Goal: Task Accomplishment & Management: Manage account settings

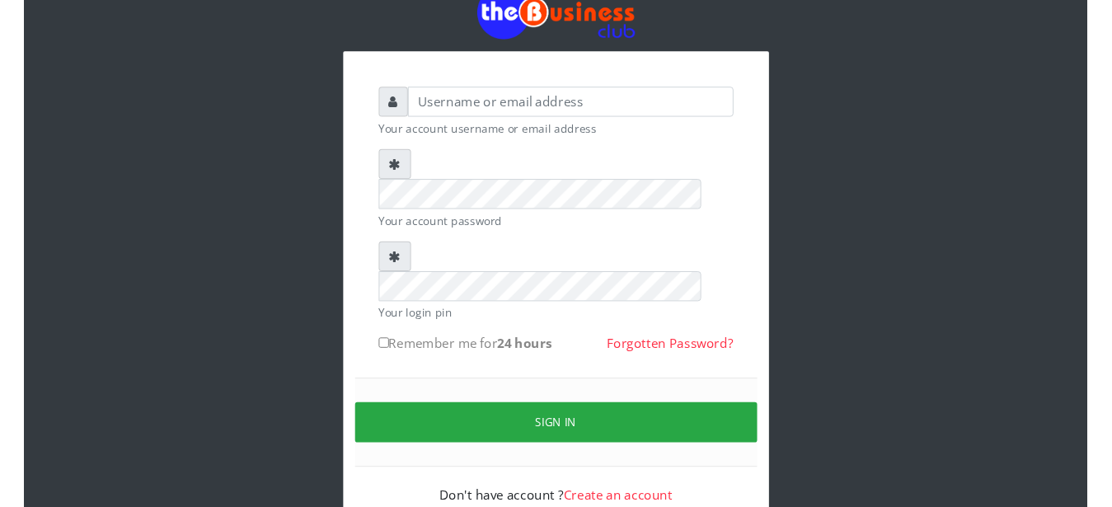
scroll to position [63, 0]
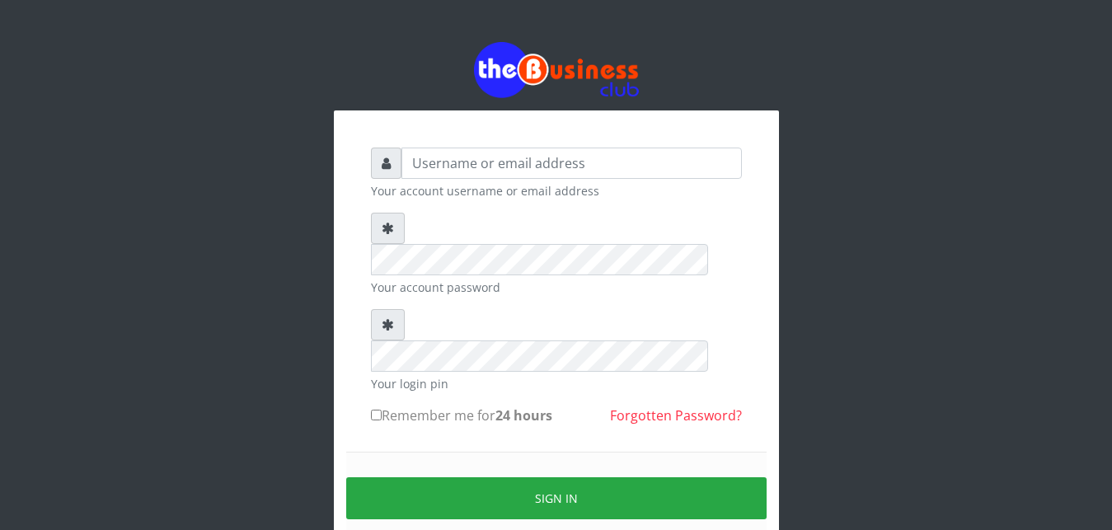
scroll to position [63, 0]
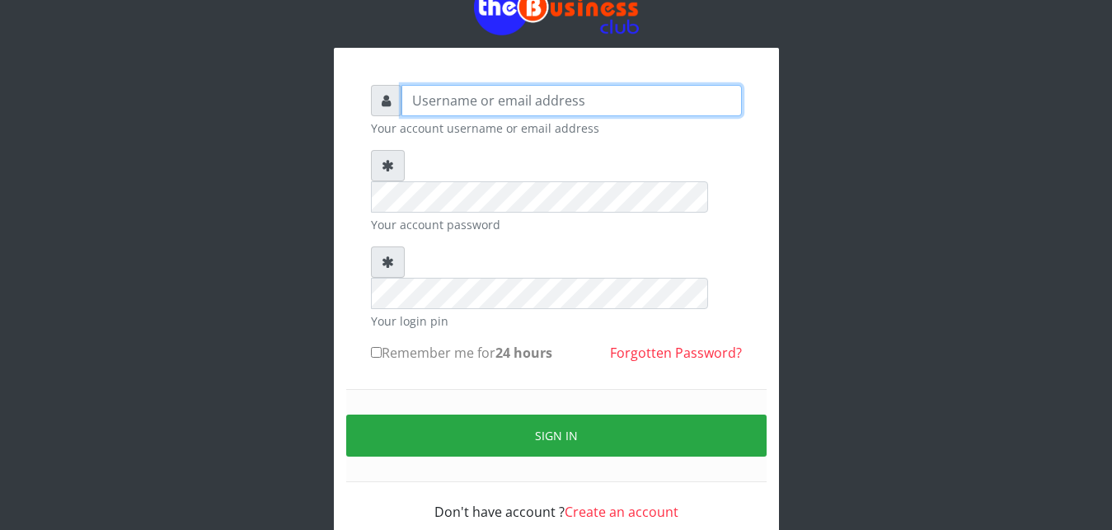
click at [505, 103] on input "text" at bounding box center [572, 100] width 341 height 31
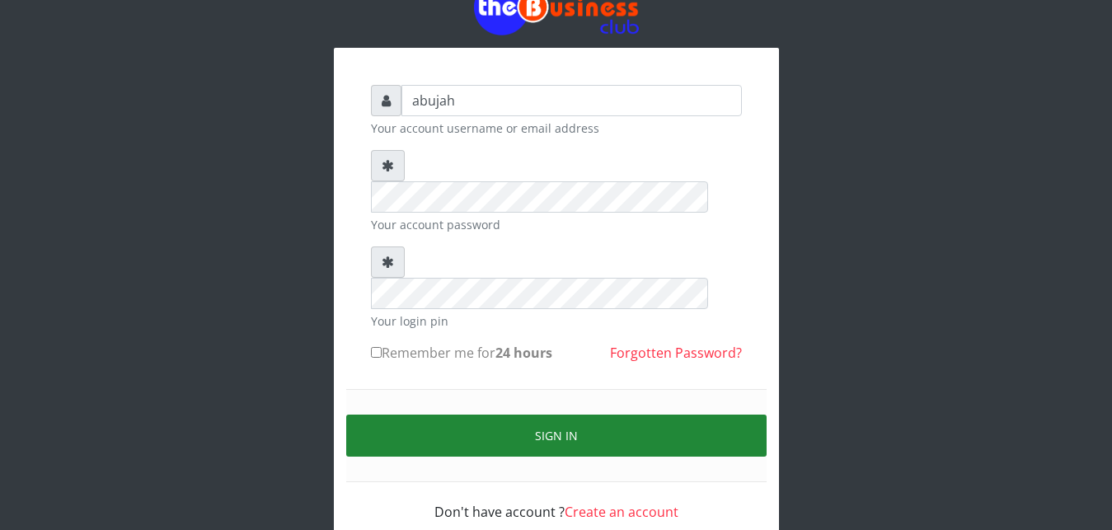
click at [547, 415] on button "Sign in" at bounding box center [556, 436] width 420 height 42
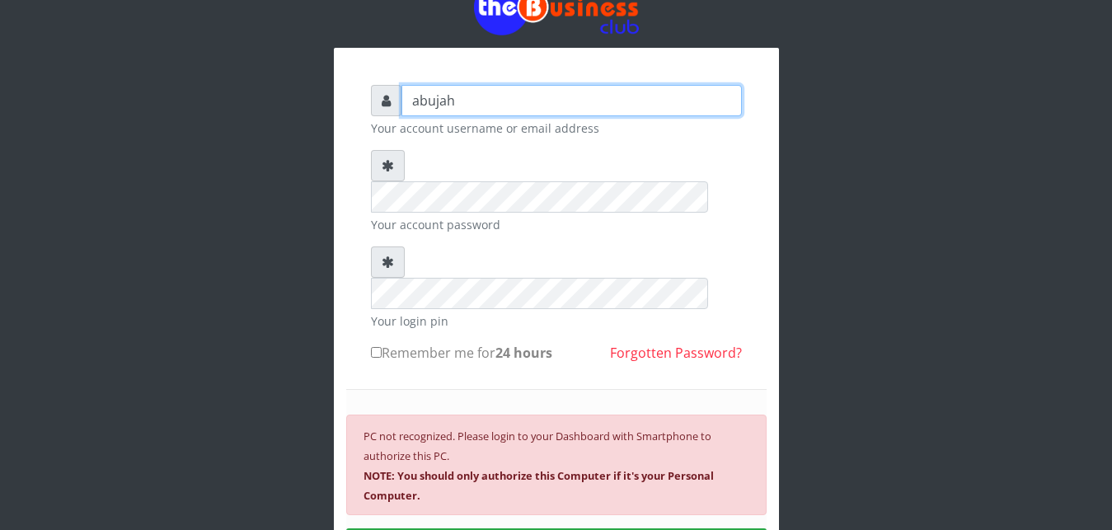
click at [561, 101] on input "abujah" at bounding box center [572, 100] width 341 height 31
type input "a"
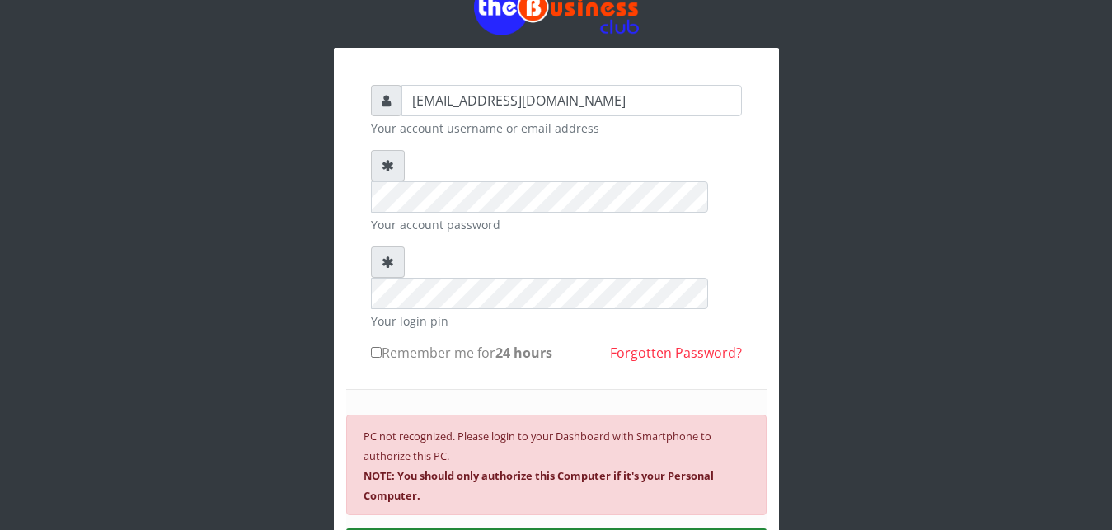
click at [516, 172] on form "thelordabujah@gmail.com Your account username or email address Your account pas…" at bounding box center [556, 360] width 371 height 551
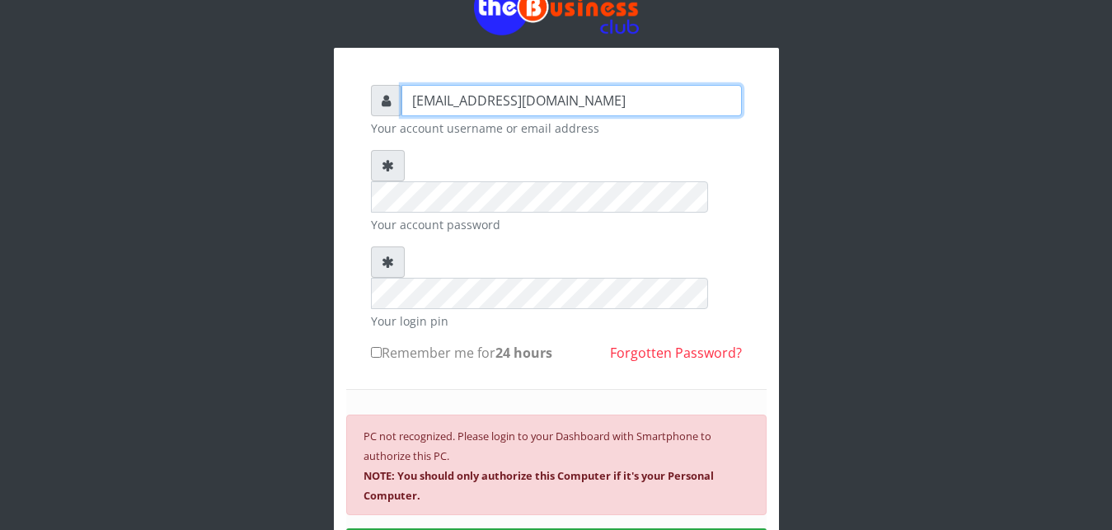
click at [564, 93] on input "thelordabujah@gmail.com" at bounding box center [572, 100] width 341 height 31
click at [579, 102] on input "thelordabujah@gmail.com" at bounding box center [572, 100] width 341 height 31
type input "thelordabujah@gmail.com"
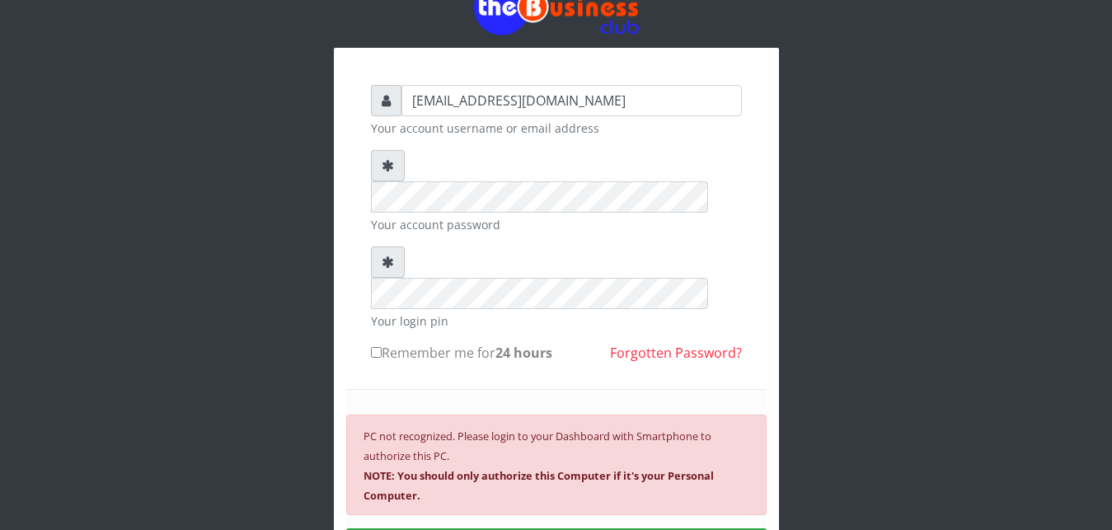
click at [555, 216] on small "Your account password" at bounding box center [556, 224] width 371 height 17
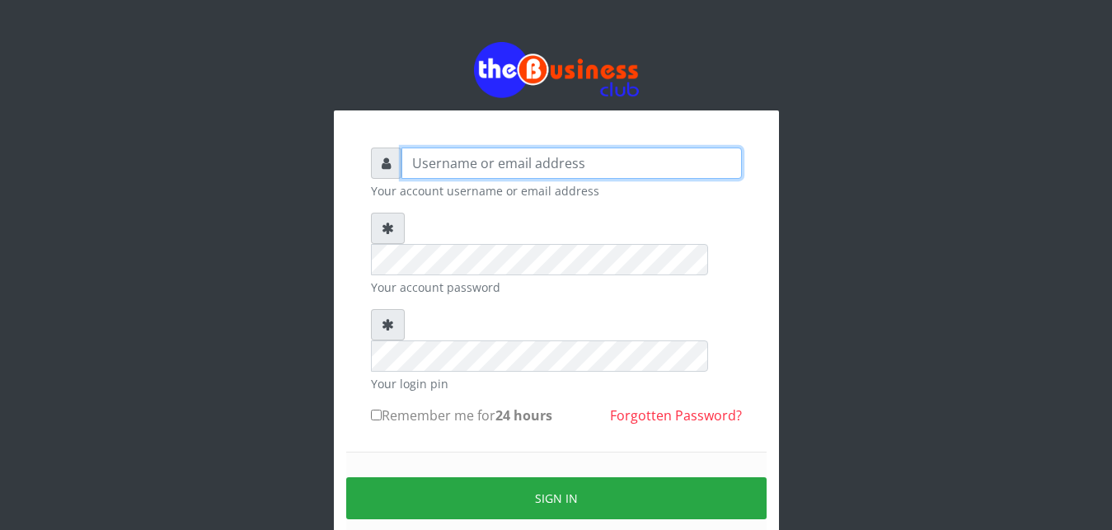
click at [500, 162] on input "text" at bounding box center [572, 163] width 341 height 31
type input "abujah"
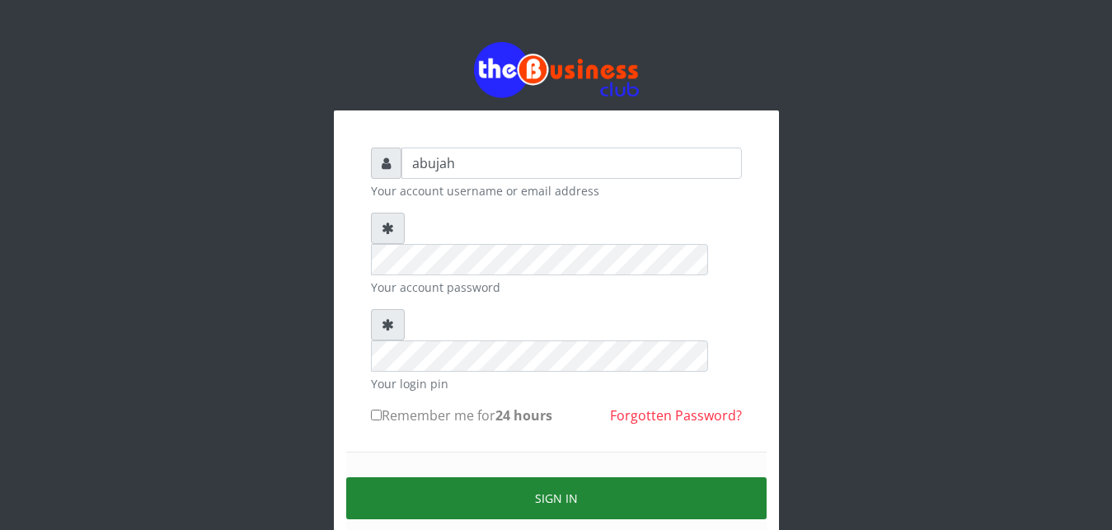
click at [521, 477] on button "Sign in" at bounding box center [556, 498] width 420 height 42
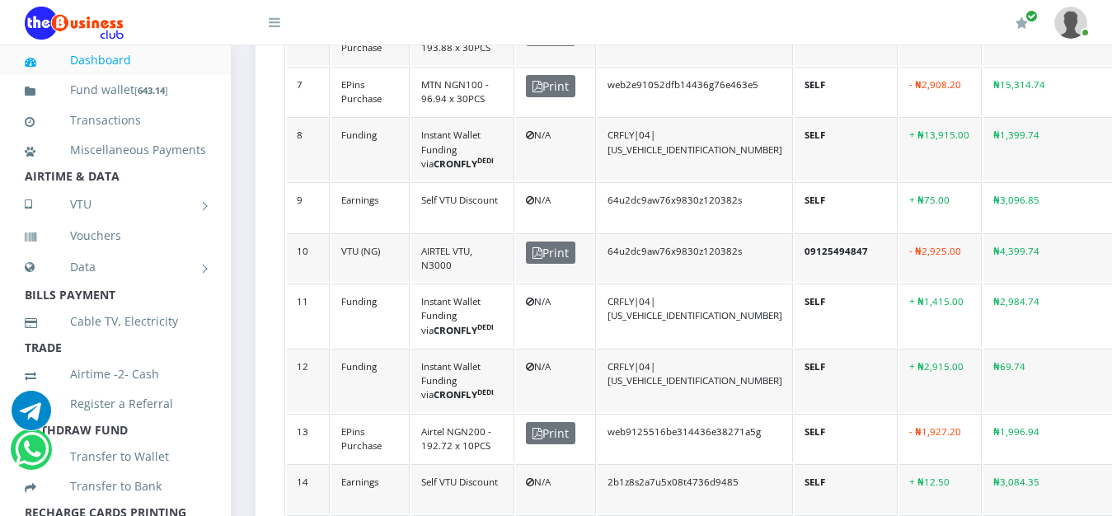
scroll to position [810, 0]
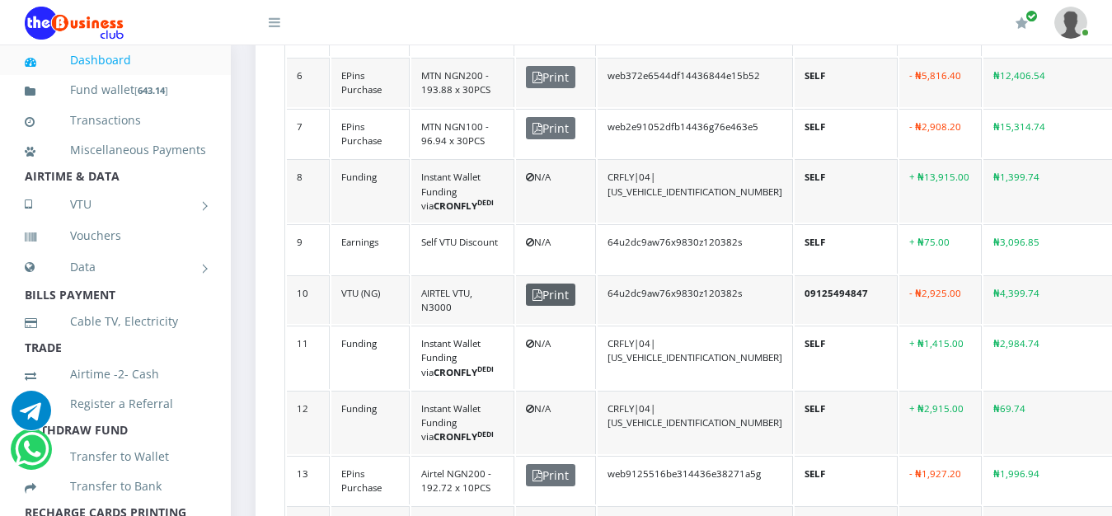
click at [566, 287] on span "Print" at bounding box center [550, 295] width 49 height 22
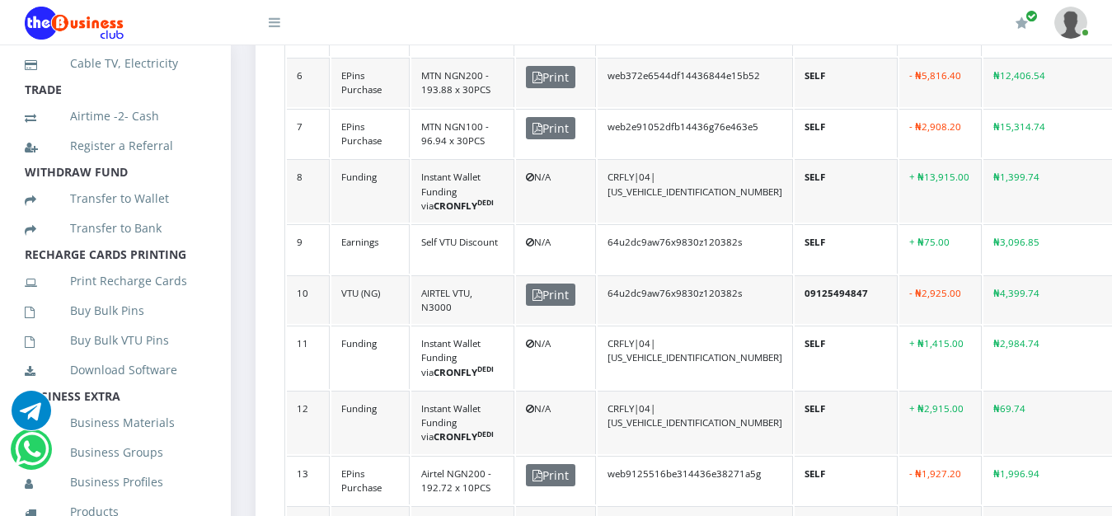
scroll to position [261, 0]
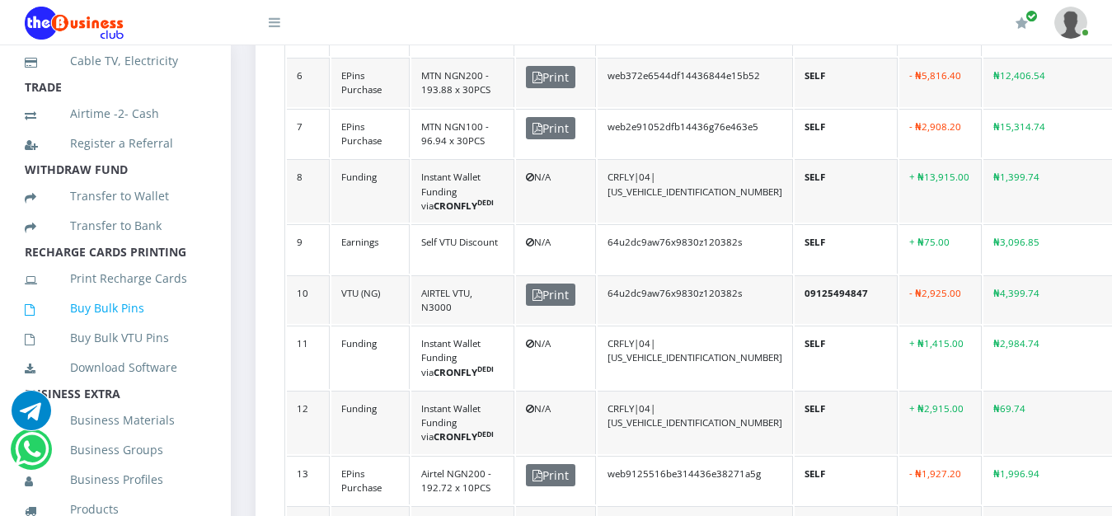
click at [129, 327] on link "Buy Bulk Pins" at bounding box center [115, 308] width 181 height 38
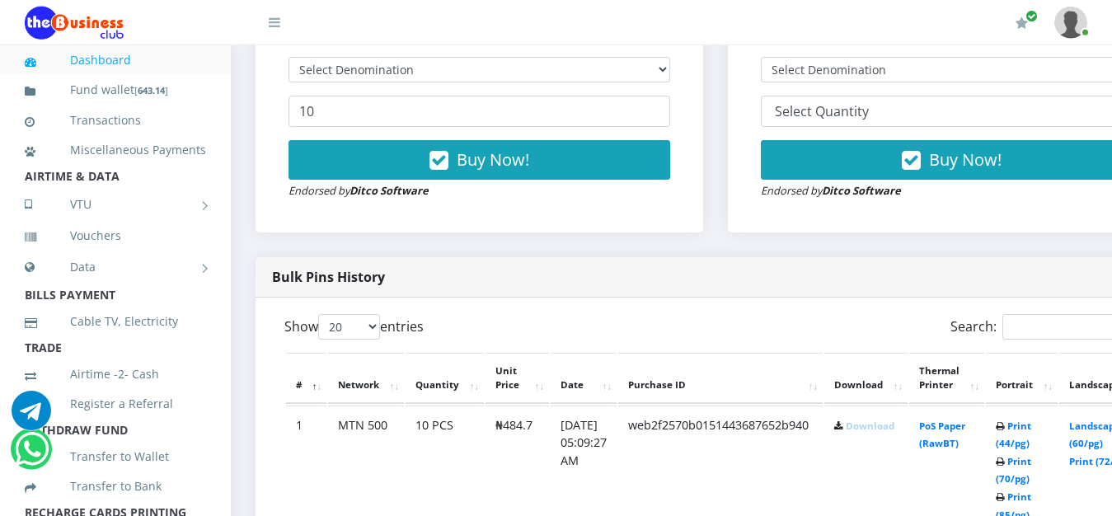
scroll to position [617, 0]
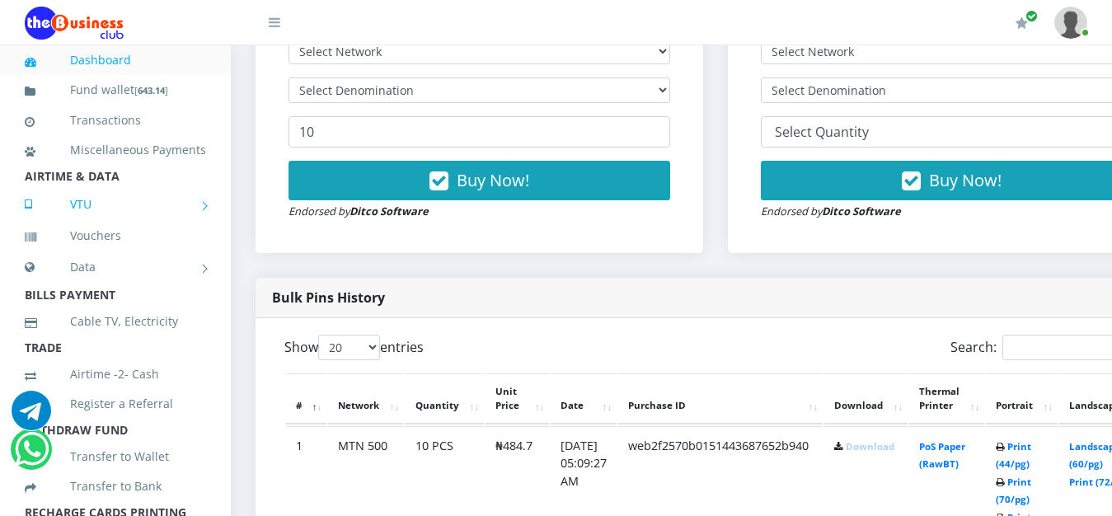
click at [142, 225] on link "VTU" at bounding box center [115, 204] width 181 height 41
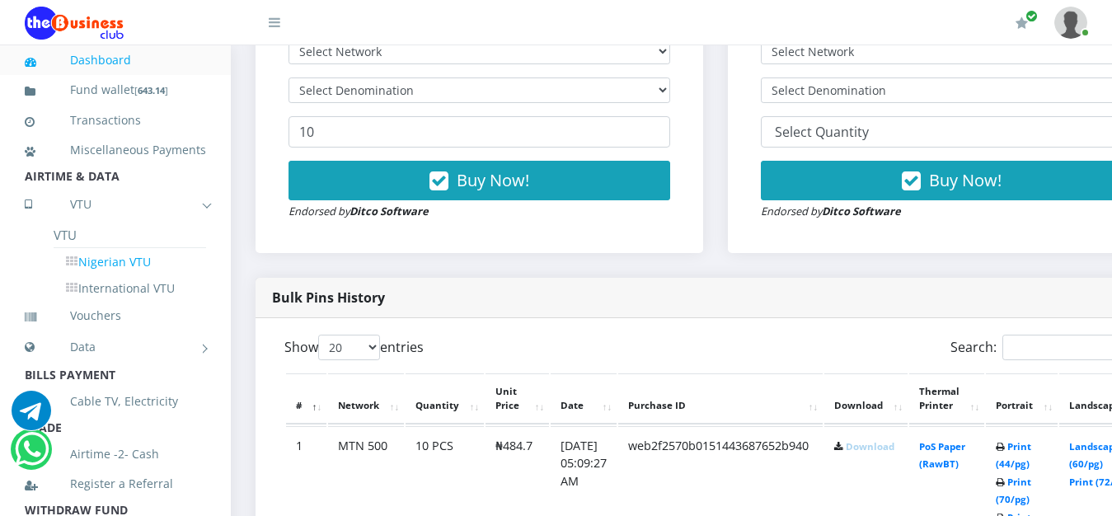
click at [123, 276] on link "Nigerian VTU" at bounding box center [130, 262] width 153 height 28
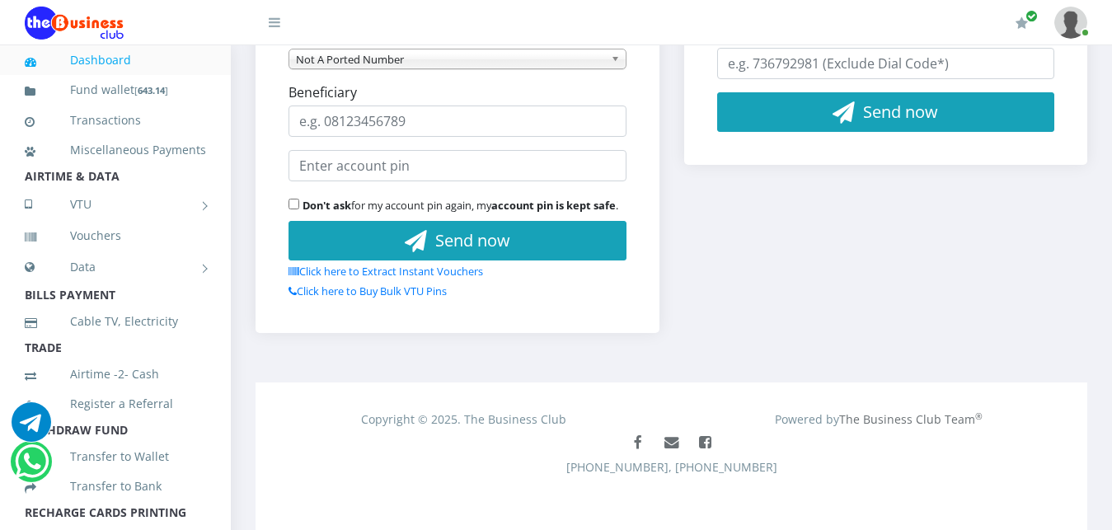
scroll to position [638, 0]
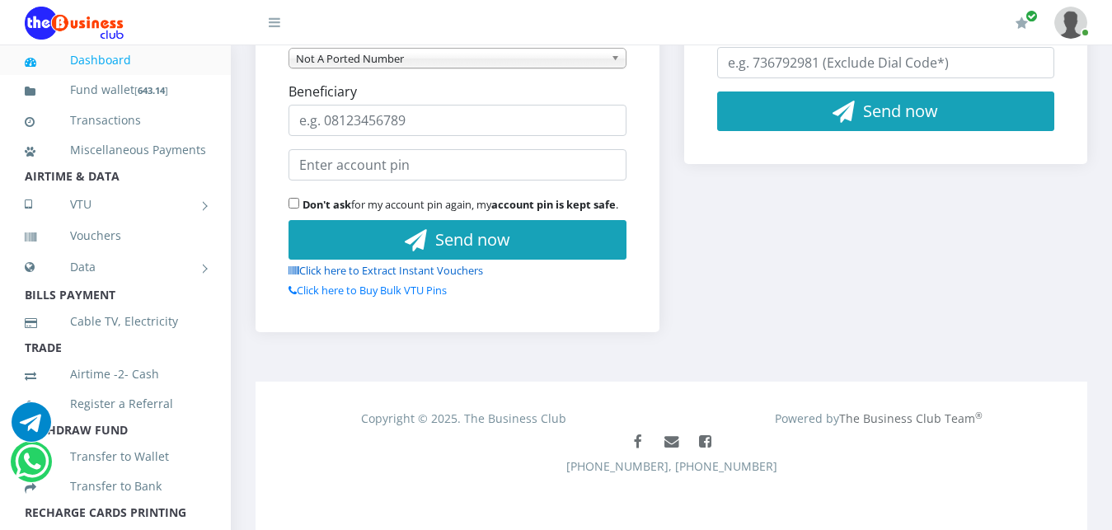
click at [374, 264] on link "Click here to Extract Instant Vouchers" at bounding box center [386, 270] width 195 height 15
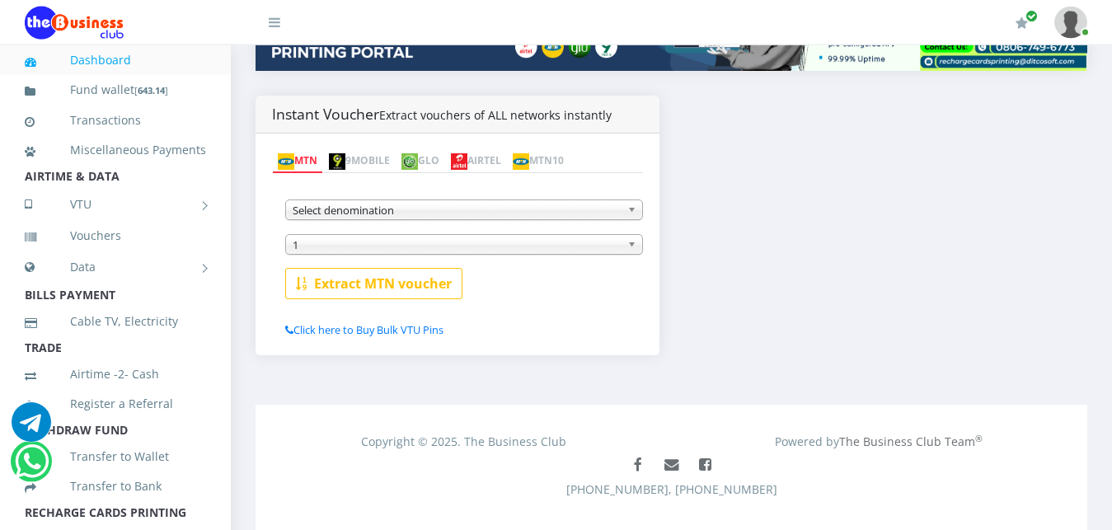
scroll to position [340, 0]
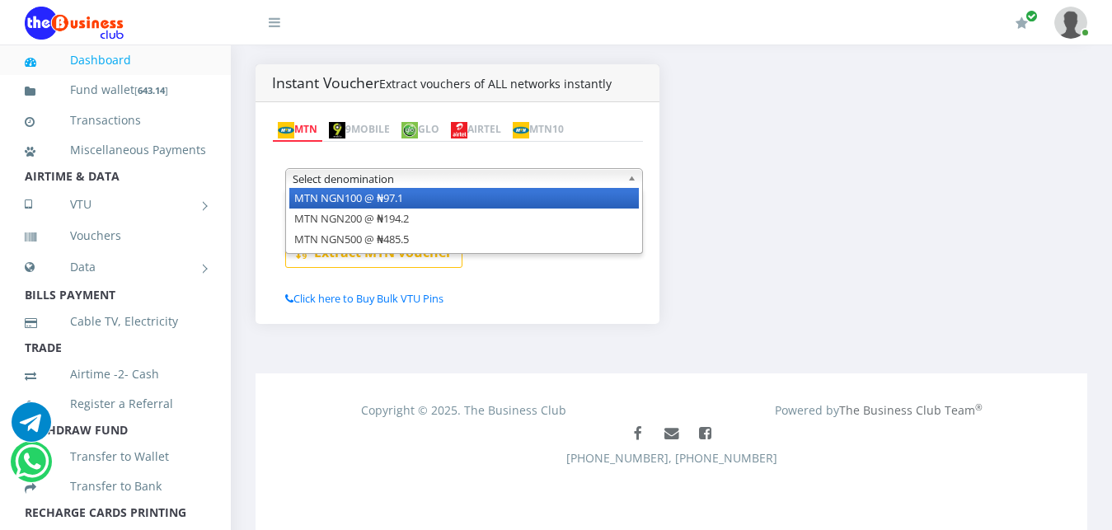
click at [630, 177] on b at bounding box center [634, 178] width 15 height 19
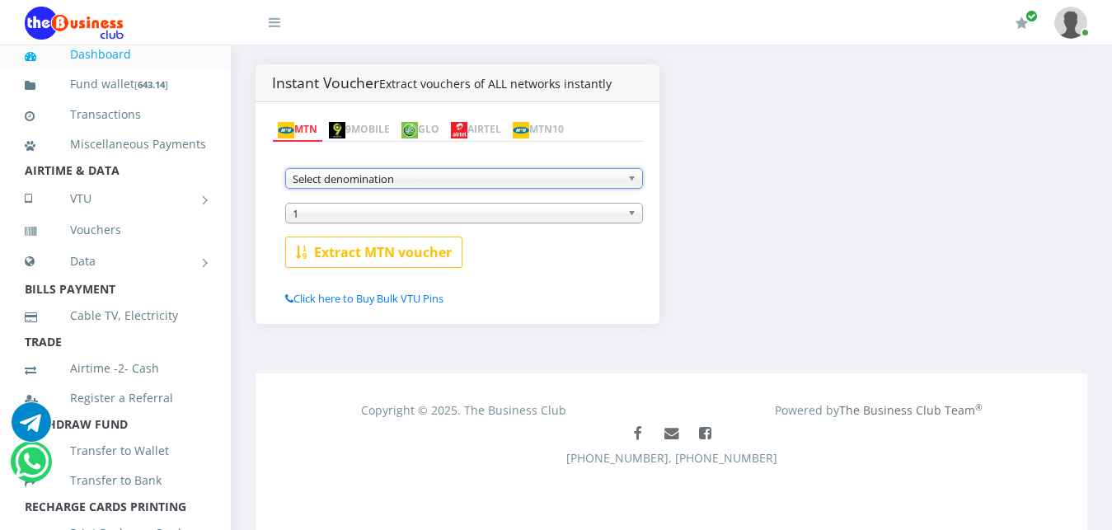
scroll to position [0, 0]
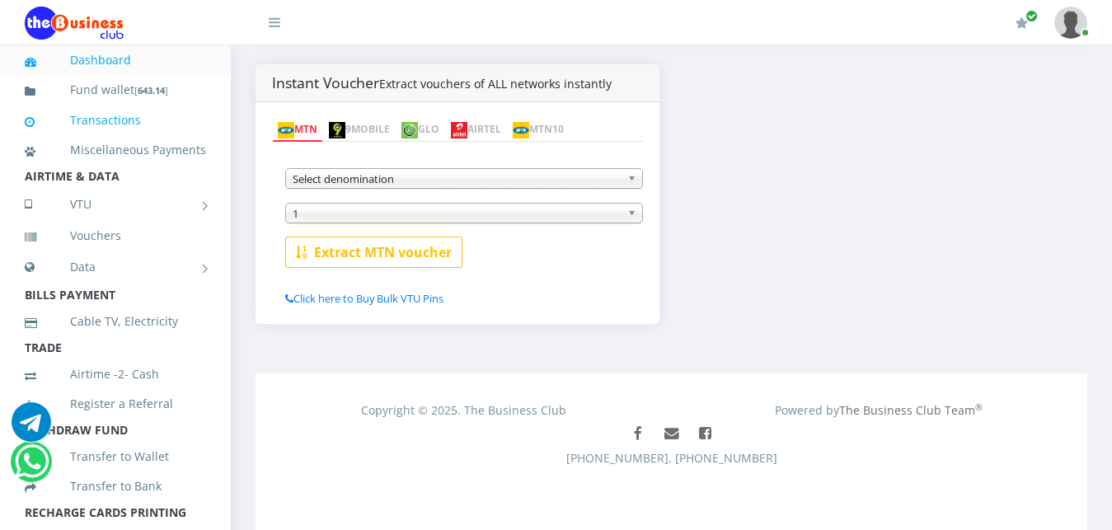
click at [129, 123] on link "Transactions" at bounding box center [115, 120] width 181 height 38
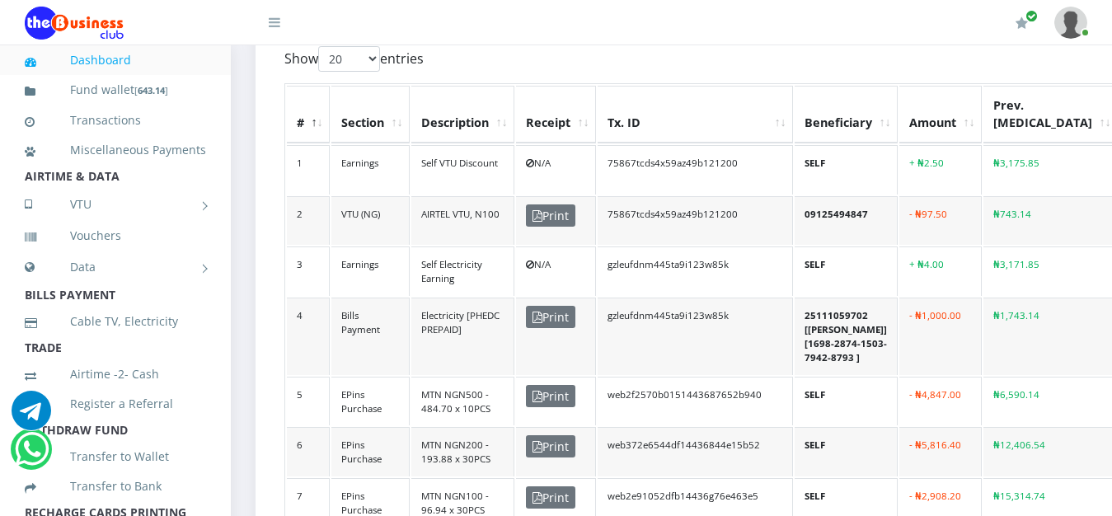
scroll to position [477, 0]
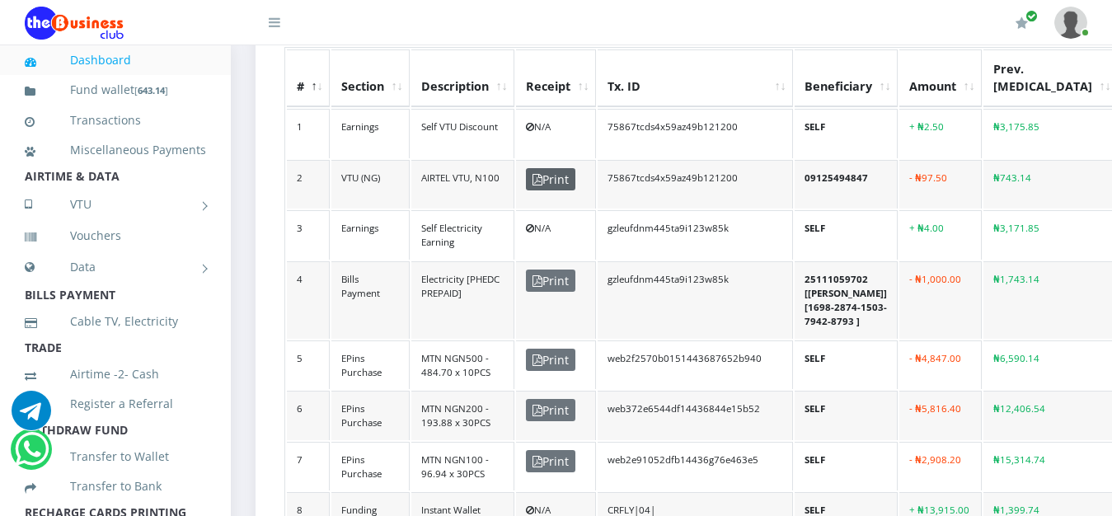
click at [549, 175] on span "Print" at bounding box center [550, 179] width 49 height 22
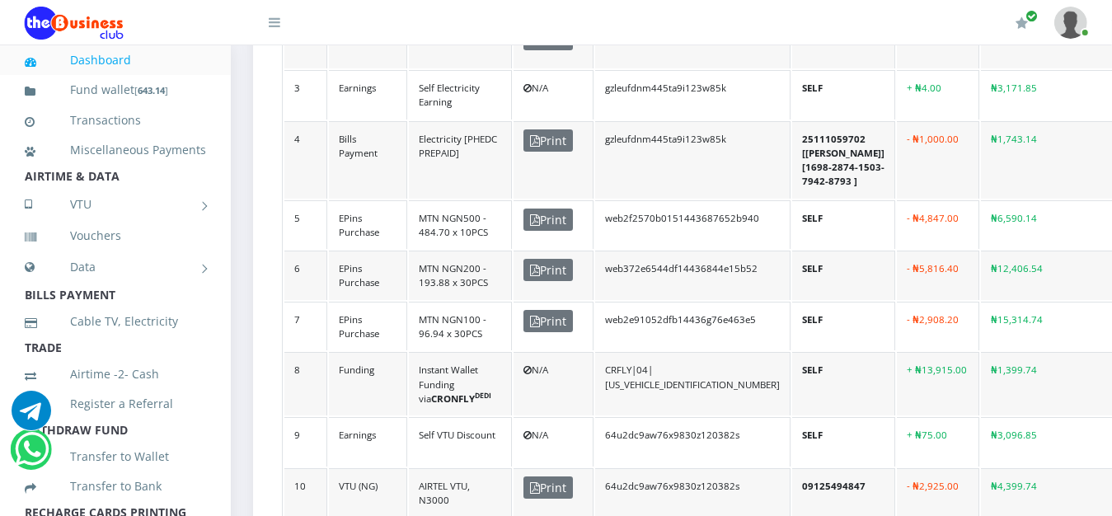
scroll to position [617, 0]
click at [274, 26] on icon at bounding box center [275, 22] width 12 height 13
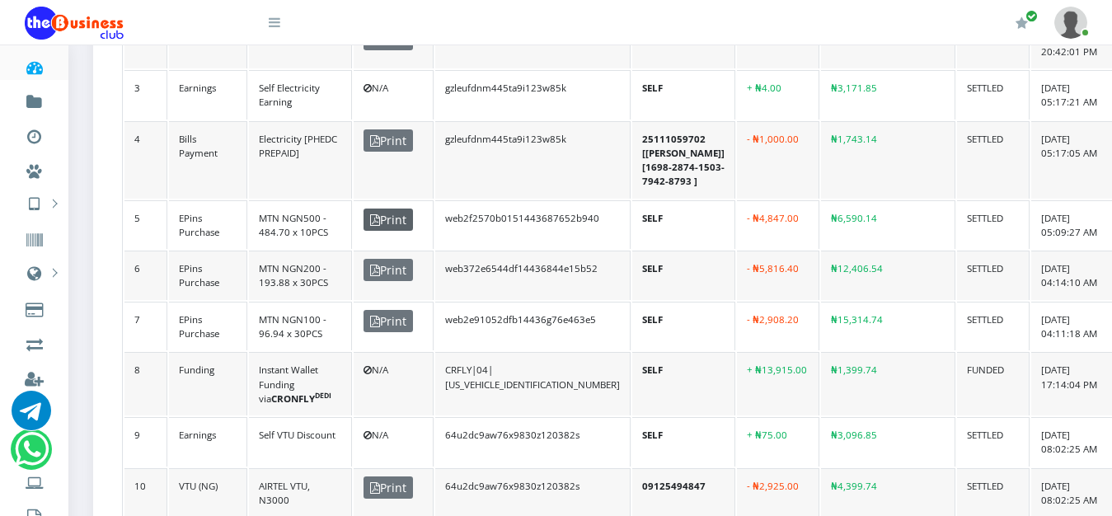
click at [399, 210] on span "Print" at bounding box center [388, 220] width 49 height 22
click at [393, 211] on span "Print" at bounding box center [388, 220] width 49 height 22
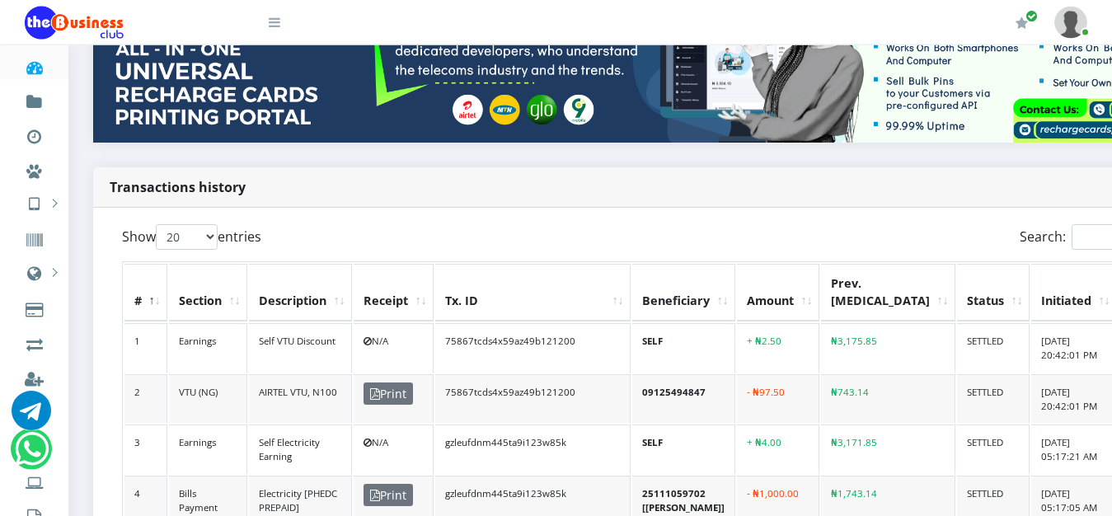
scroll to position [252, 0]
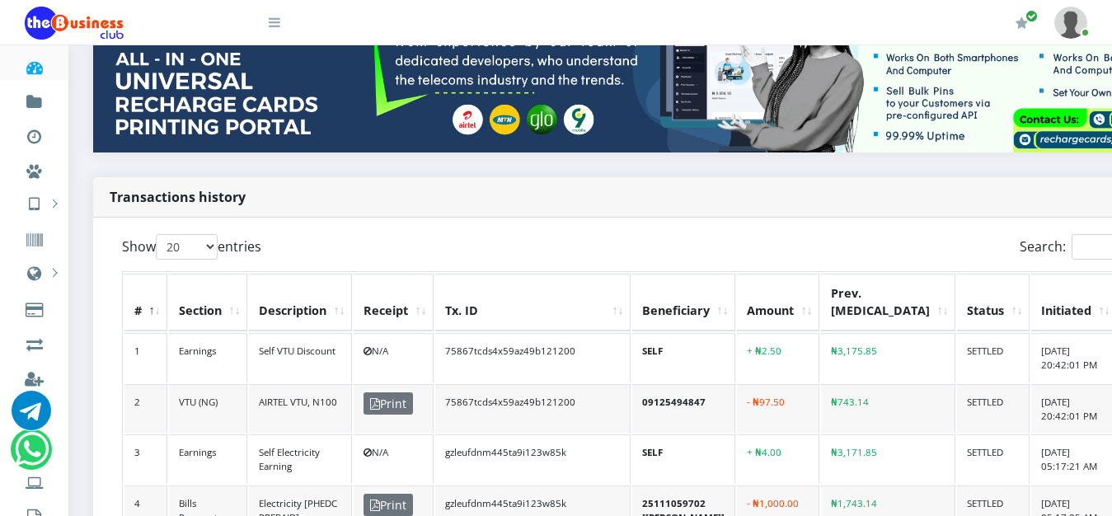
click at [686, 243] on div "Search:" at bounding box center [949, 250] width 535 height 32
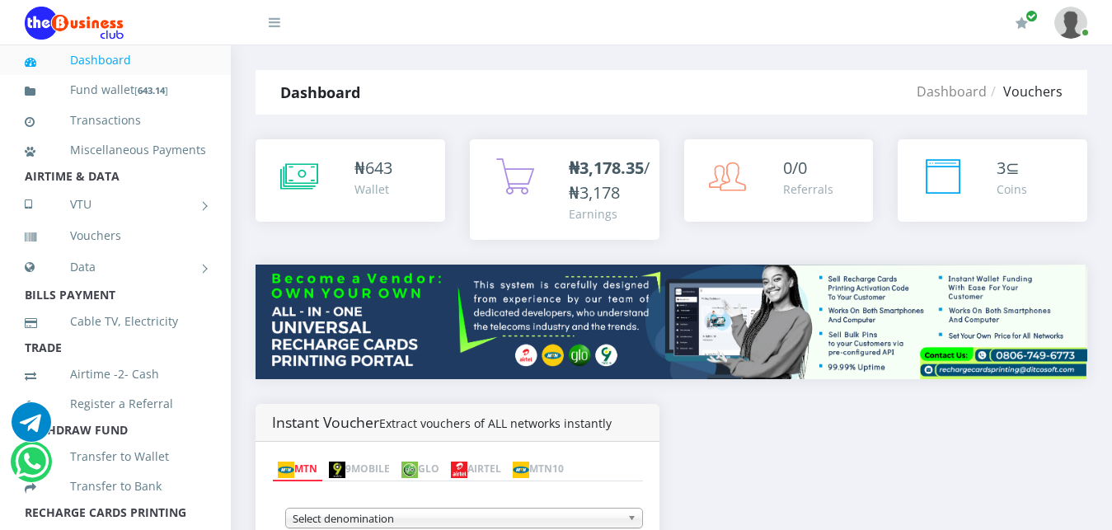
scroll to position [340, 0]
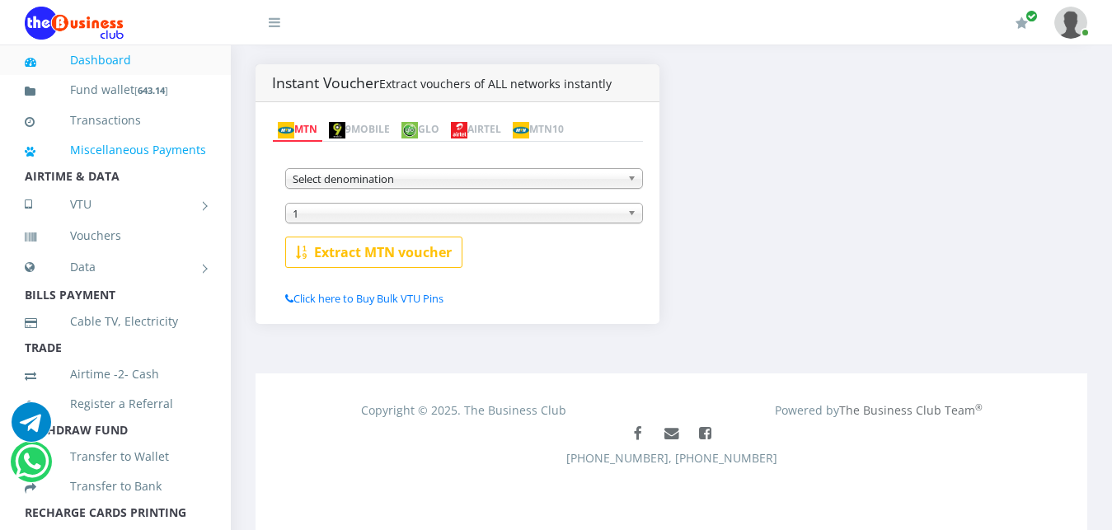
click at [110, 154] on link "Miscellaneous Payments" at bounding box center [115, 150] width 181 height 38
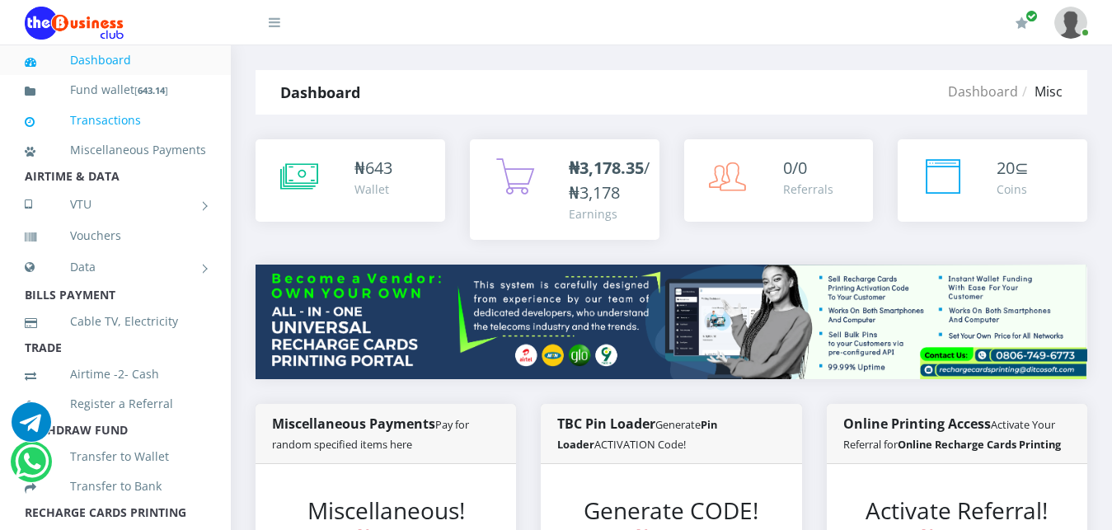
click at [134, 121] on link "Transactions" at bounding box center [115, 120] width 181 height 38
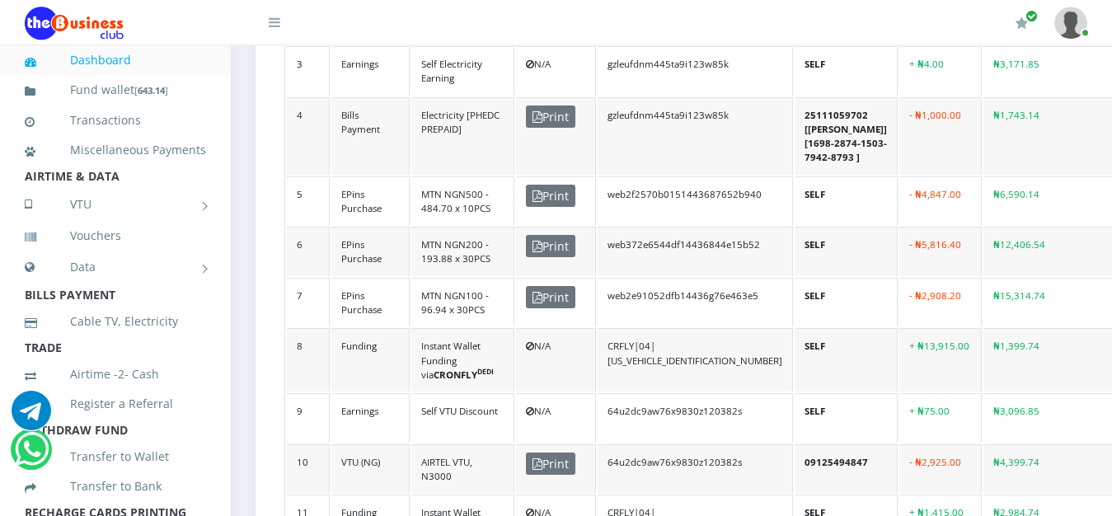
scroll to position [659, 0]
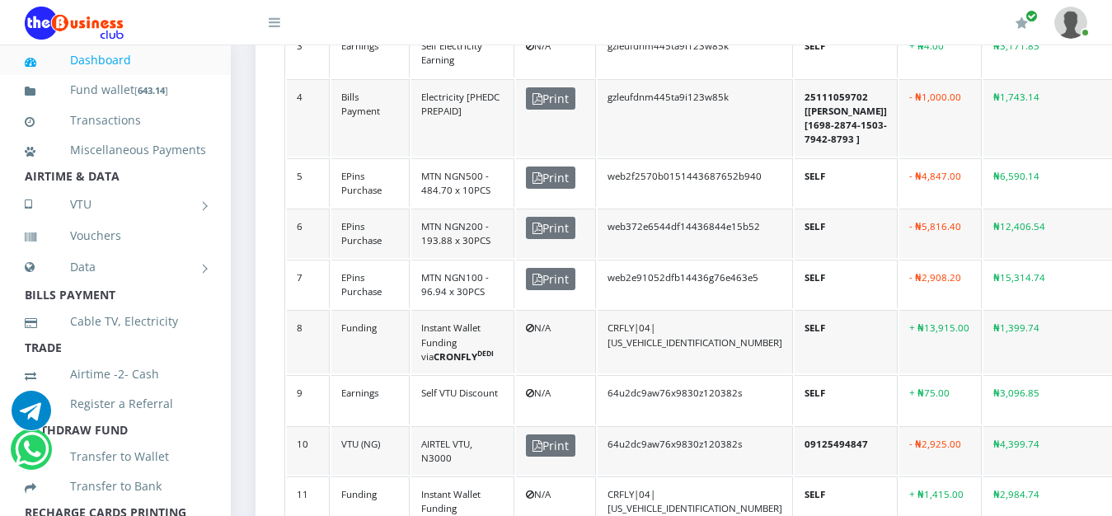
click at [466, 442] on td "AIRTEL VTU, N3000" at bounding box center [462, 450] width 103 height 49
click at [477, 441] on td "AIRTEL VTU, N3000" at bounding box center [462, 450] width 103 height 49
click at [485, 441] on td "AIRTEL VTU, N3000" at bounding box center [462, 450] width 103 height 49
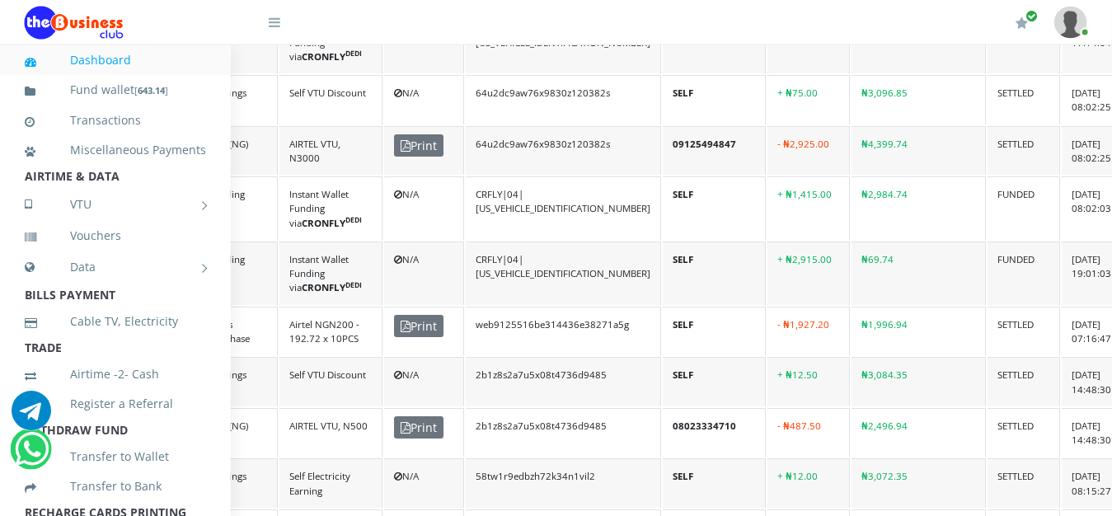
scroll to position [953, 132]
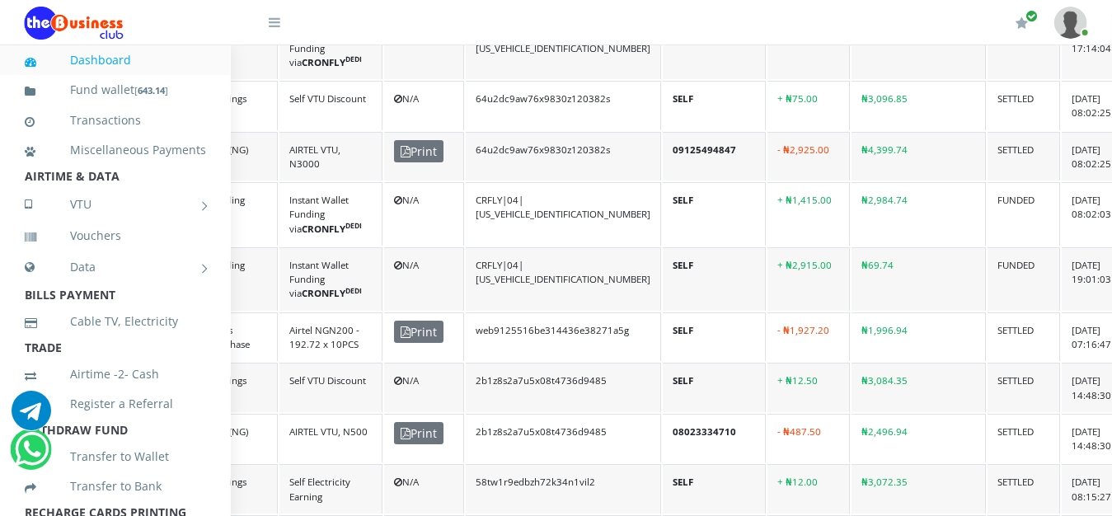
drag, startPoint x: 876, startPoint y: 3, endPoint x: 1124, endPoint y: 36, distance: 249.5
click at [980, 36] on html "Dashboard Fund wallet [ 643.14 ] Transactions Miscellaneous Payments AIRTIME & …" at bounding box center [424, 28] width 1112 height 1962
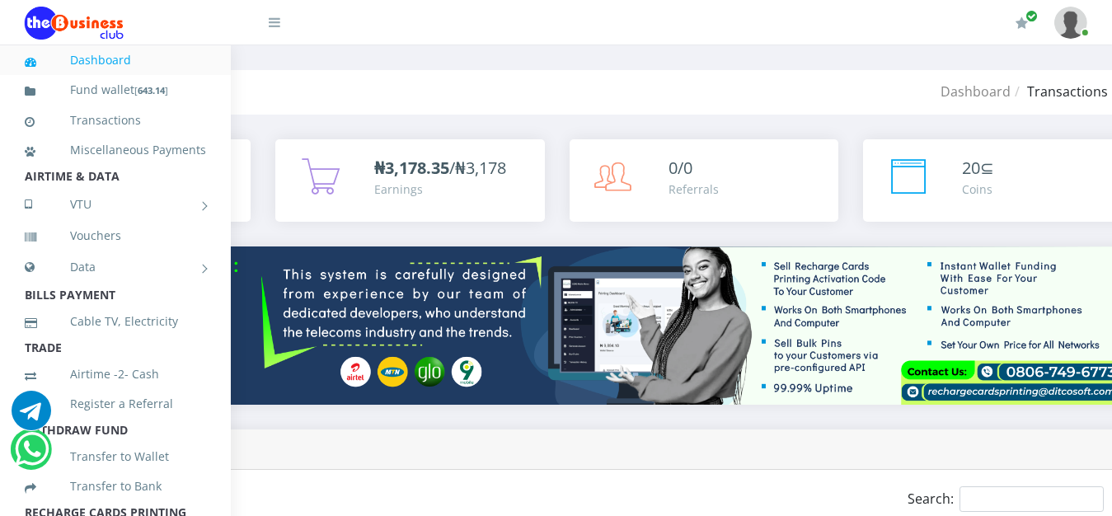
scroll to position [0, 275]
